Goal: Task Accomplishment & Management: Manage account settings

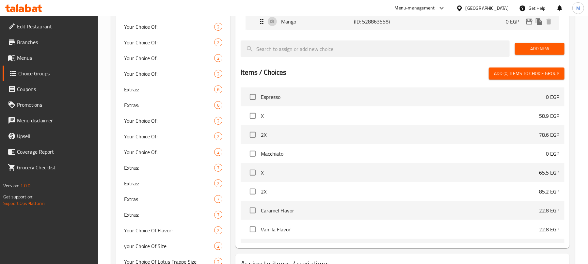
scroll to position [43, 0]
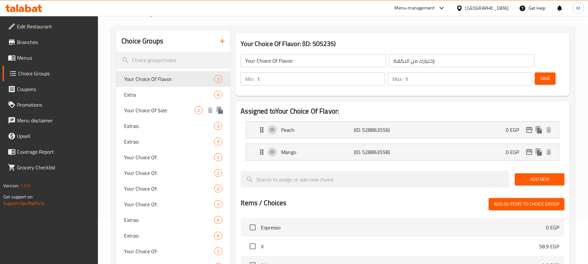
click at [176, 107] on span "Your Choice Of Size:" at bounding box center [159, 110] width 70 height 8
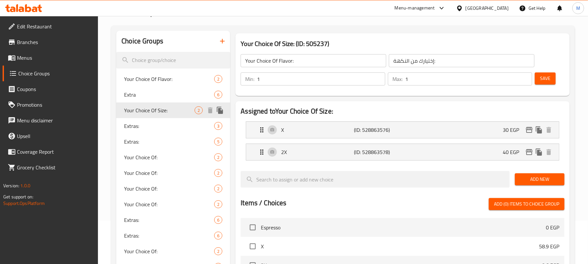
type input "Your Choice Of Size:"
type input "إختيارك من الحجم:"
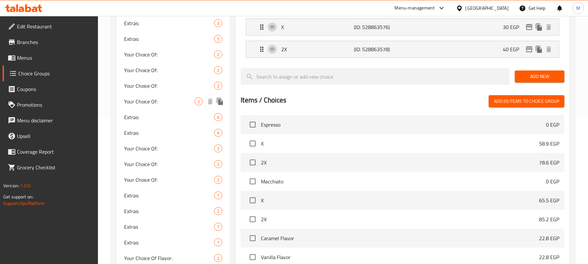
scroll to position [131, 0]
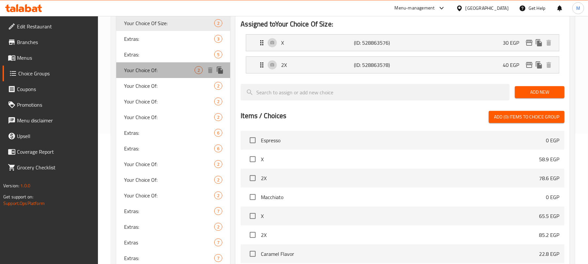
click at [156, 70] on span "Your Choice Of:" at bounding box center [159, 70] width 70 height 8
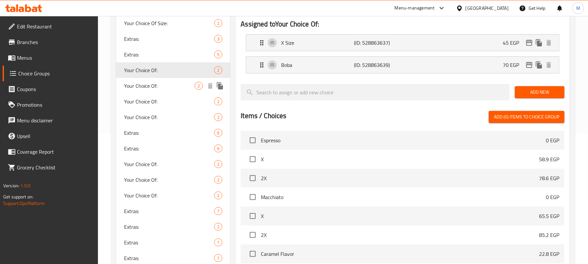
type input "Your Choice Of:"
type input "إختيارك من:"
click at [158, 87] on span "Your Choice Of:" at bounding box center [159, 86] width 70 height 8
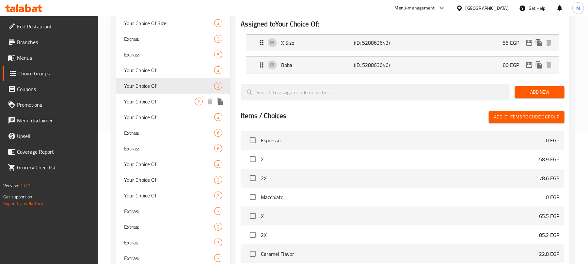
click at [158, 101] on span "Your Choice Of:" at bounding box center [159, 102] width 70 height 8
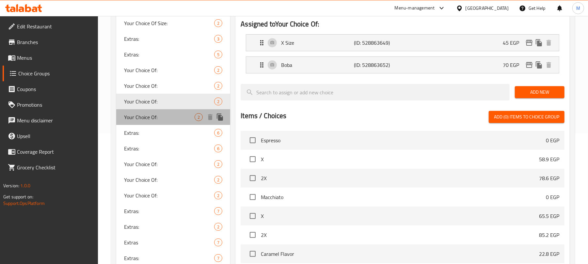
click at [175, 119] on span "Your Choice Of:" at bounding box center [159, 117] width 70 height 8
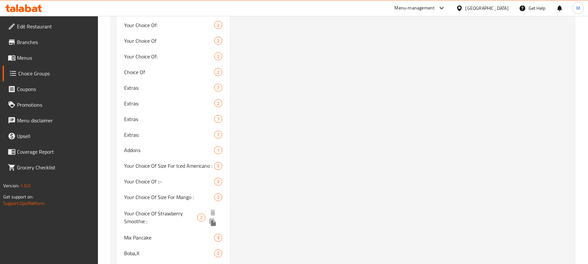
scroll to position [609, 0]
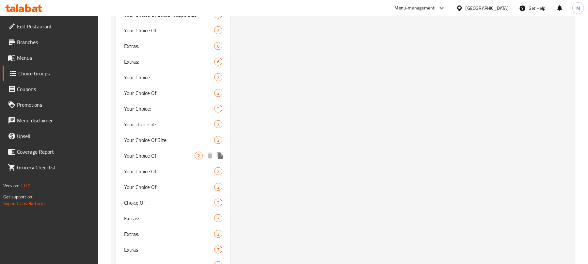
click at [161, 162] on div "Your Choice Of: 2" at bounding box center [173, 156] width 114 height 16
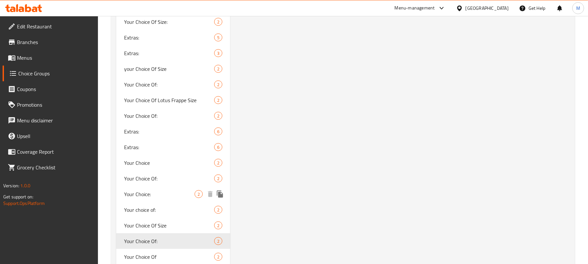
scroll to position [566, 0]
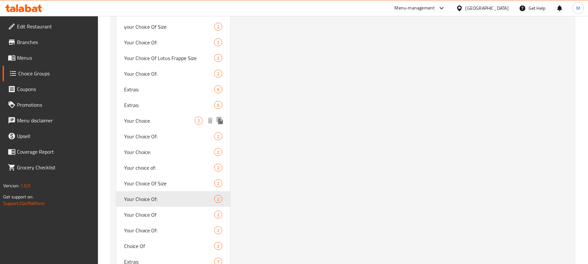
click at [155, 122] on span "Your Choice" at bounding box center [159, 121] width 70 height 8
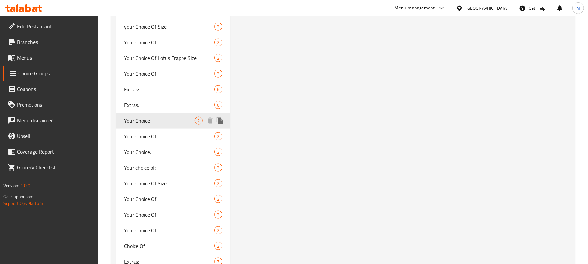
type input "Your Choice"
type input "إختيارك"
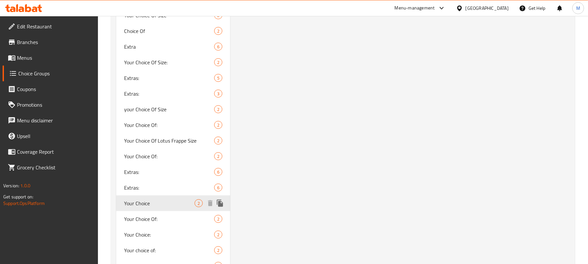
scroll to position [522, 0]
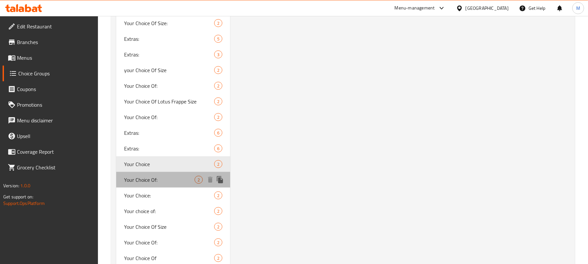
click at [154, 182] on span "Your Choice Of:" at bounding box center [159, 180] width 70 height 8
type input "Your Choice Of:"
type input "إختيارك من:"
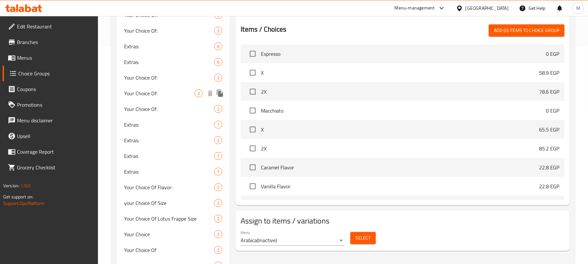
scroll to position [217, 0]
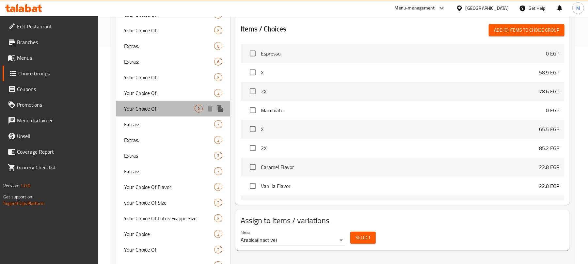
click at [148, 107] on span "Your Choice Of:" at bounding box center [159, 109] width 70 height 8
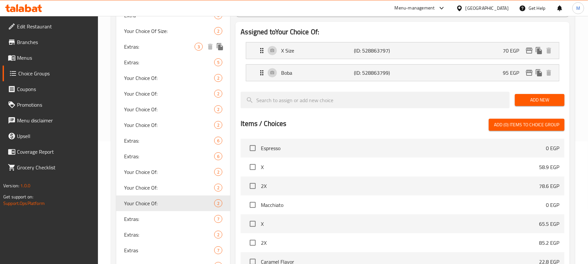
scroll to position [131, 0]
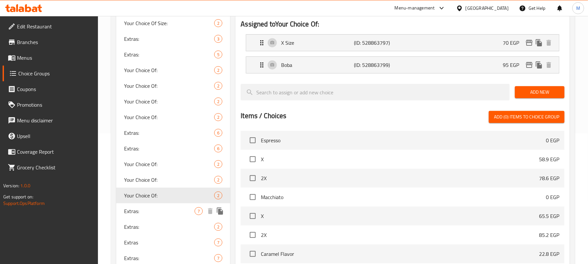
click at [168, 212] on span "Extras:" at bounding box center [159, 211] width 70 height 8
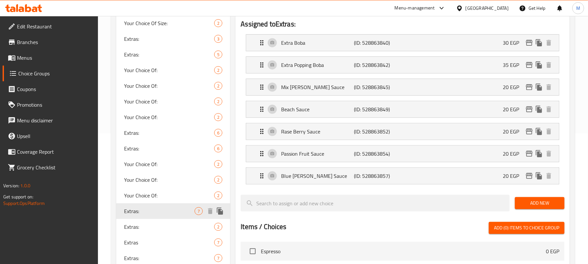
type input "Extras:"
type input "إكسترا:"
type input "0"
type input "7"
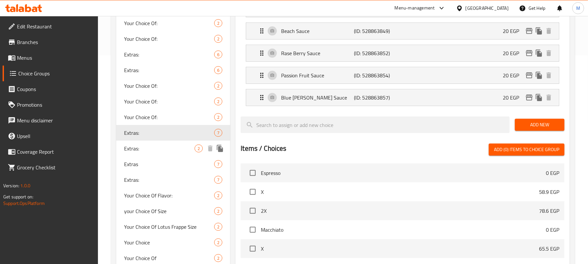
scroll to position [217, 0]
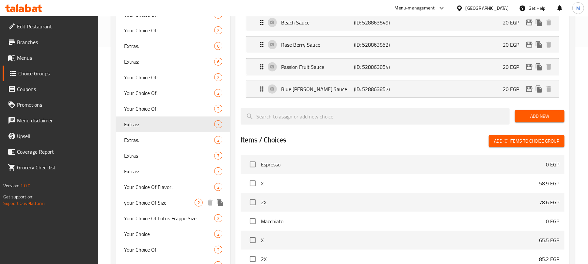
click at [161, 202] on span "your Choice Of Size" at bounding box center [159, 203] width 70 height 8
type input "your Choice Of Size"
type input "إختيارك من الحجم"
type input "1"
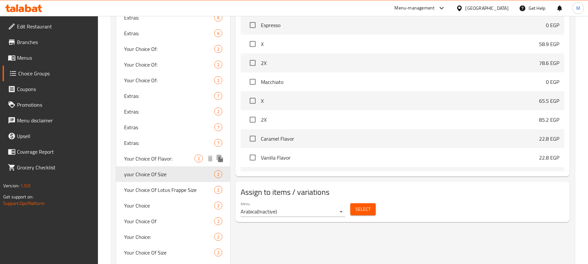
scroll to position [261, 0]
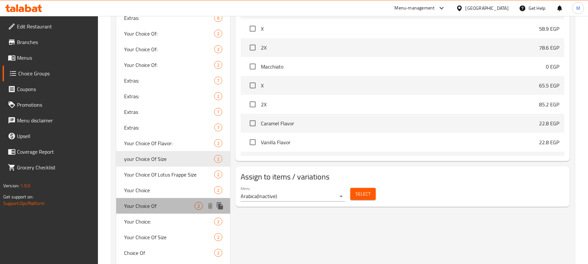
click at [154, 200] on div "Your Choice Of 2" at bounding box center [173, 206] width 114 height 16
type input "Your Choice Of"
type input "إختيارك من"
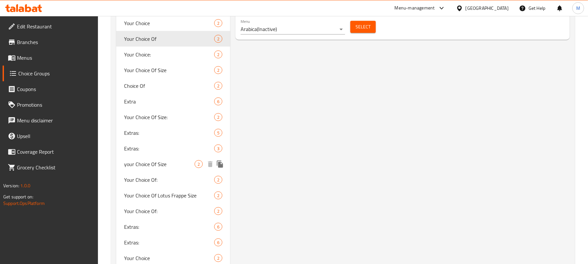
scroll to position [435, 0]
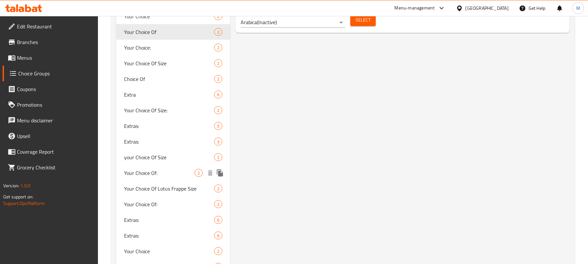
click at [178, 175] on span "Your Choice Of:" at bounding box center [159, 173] width 70 height 8
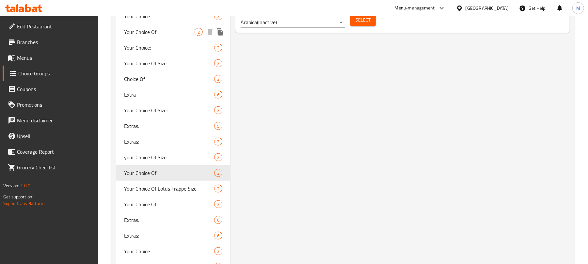
type input "Your Choice Of:"
type input "إختيارك من:"
click at [176, 201] on span "Your Choice Of:" at bounding box center [159, 204] width 70 height 8
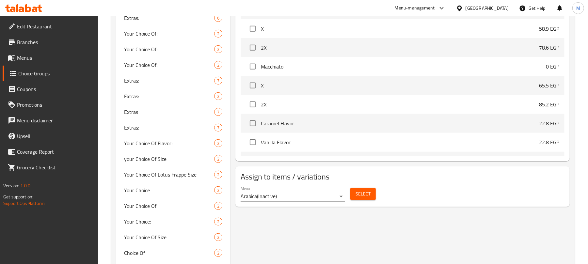
scroll to position [522, 0]
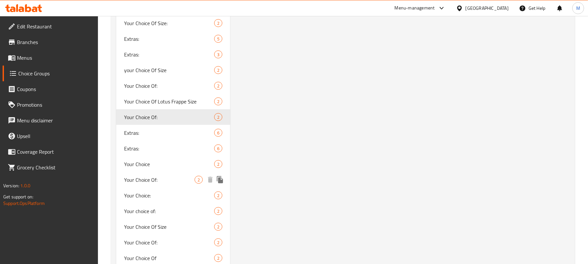
click at [164, 179] on span "Your Choice Of:" at bounding box center [159, 180] width 70 height 8
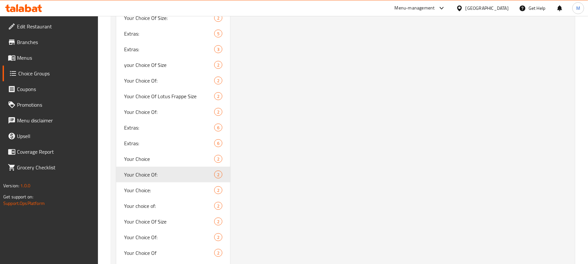
scroll to position [566, 0]
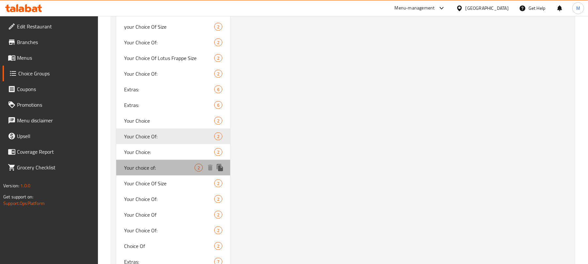
click at [170, 166] on span "Your choice of:" at bounding box center [159, 168] width 70 height 8
type input "Your choice of:"
type input "اختيارك من:"
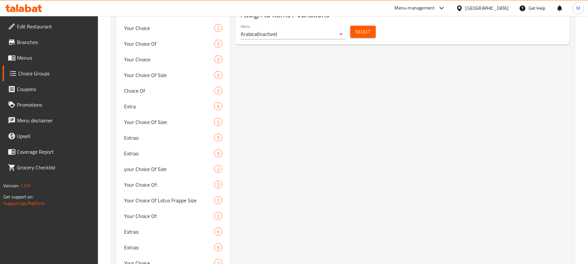
scroll to position [522, 0]
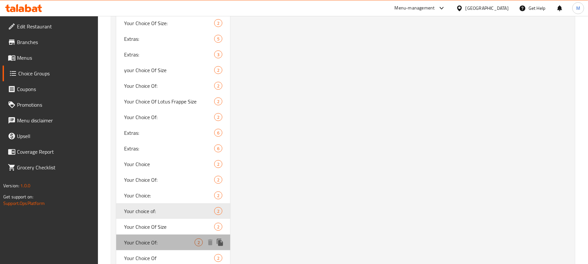
click at [172, 241] on span "Your Choice Of:" at bounding box center [159, 243] width 70 height 8
type input "Your Choice Of:"
type input "إختيارك من:"
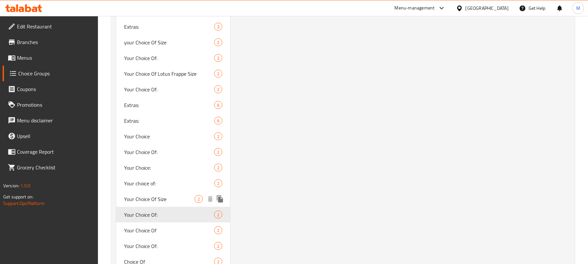
scroll to position [566, 0]
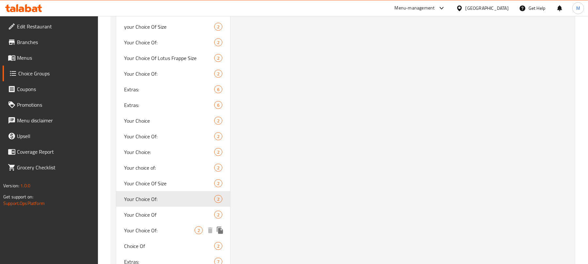
click at [164, 231] on span "Your Choice Of:" at bounding box center [159, 230] width 70 height 8
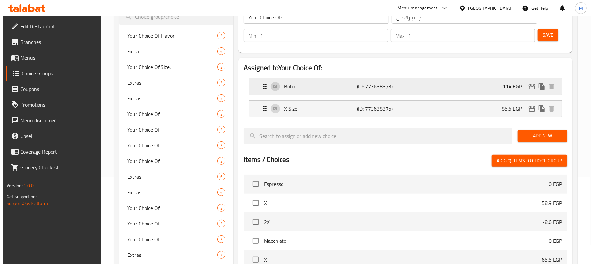
scroll to position [261, 0]
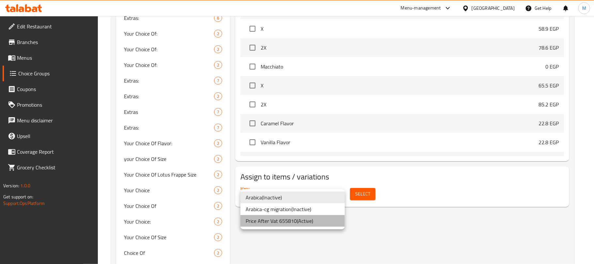
drag, startPoint x: 303, startPoint y: 221, endPoint x: 322, endPoint y: 212, distance: 20.9
click at [303, 221] on li "Price After Vat 655810 ( Active )" at bounding box center [293, 221] width 104 height 12
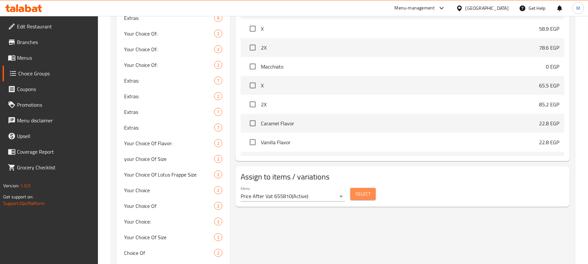
click at [365, 193] on span "Select" at bounding box center [362, 194] width 15 height 8
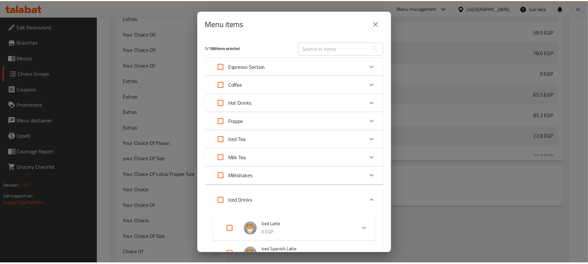
scroll to position [174, 0]
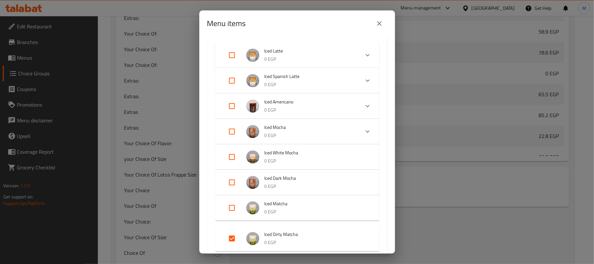
click at [378, 24] on icon "close" at bounding box center [380, 24] width 8 height 8
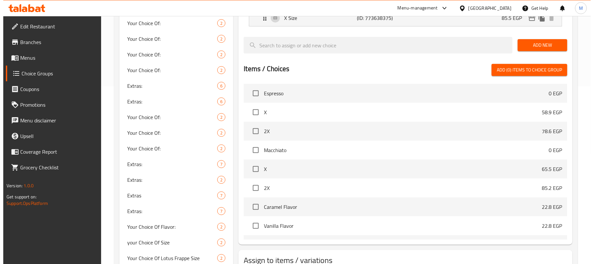
scroll to position [43, 0]
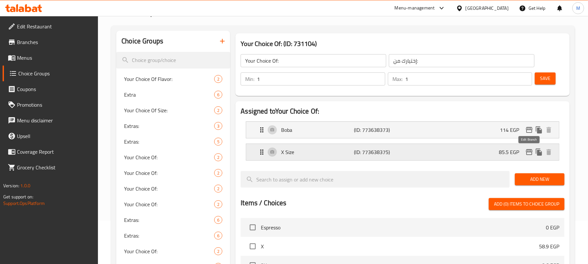
click at [529, 152] on icon "edit" at bounding box center [529, 152] width 7 height 6
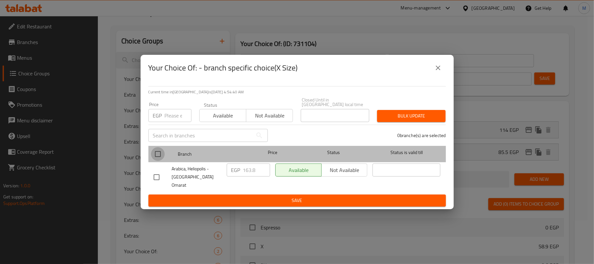
click at [157, 157] on input "checkbox" at bounding box center [158, 154] width 14 height 14
checkbox input "true"
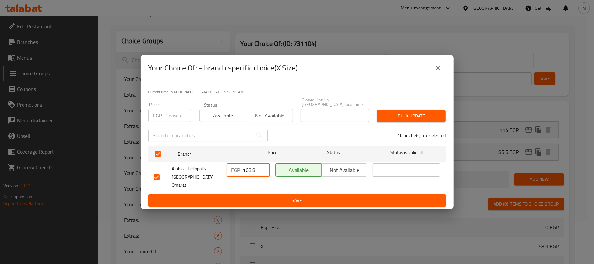
drag, startPoint x: 253, startPoint y: 169, endPoint x: 256, endPoint y: 180, distance: 11.6
click at [253, 170] on input "163.8" at bounding box center [256, 170] width 27 height 13
paste input "8.75"
type input "168.75"
click at [263, 196] on span "Save" at bounding box center [297, 200] width 287 height 8
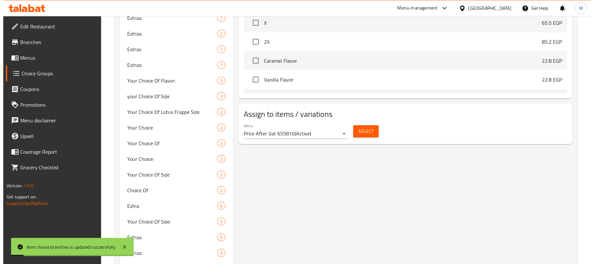
scroll to position [63, 0]
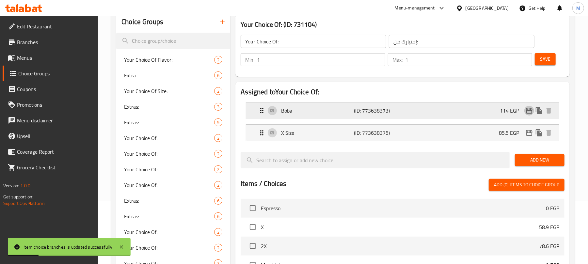
click at [529, 110] on icon "edit" at bounding box center [529, 111] width 8 height 8
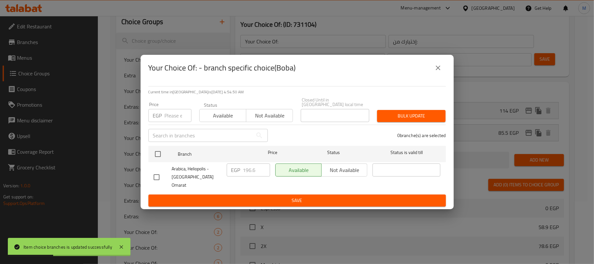
drag, startPoint x: 157, startPoint y: 172, endPoint x: 187, endPoint y: 174, distance: 29.4
click at [158, 172] on input "checkbox" at bounding box center [157, 177] width 14 height 14
checkbox input "true"
click at [251, 169] on input "196.6" at bounding box center [256, 170] width 27 height 13
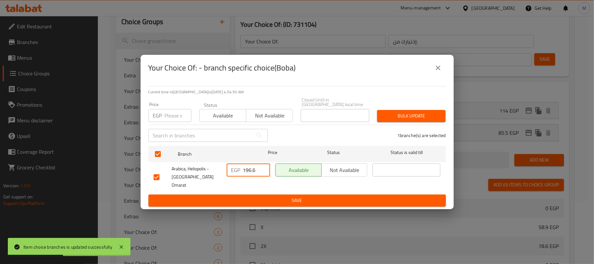
paste input "202.50"
type input "202.50"
click at [256, 196] on span "Save" at bounding box center [297, 200] width 287 height 8
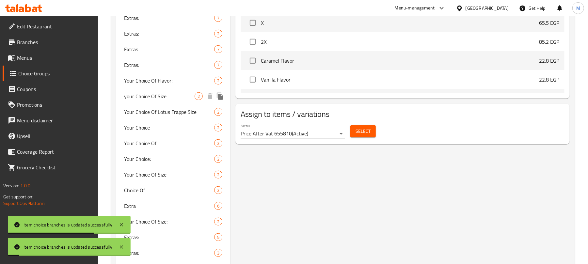
scroll to position [106, 0]
